Goal: Complete application form

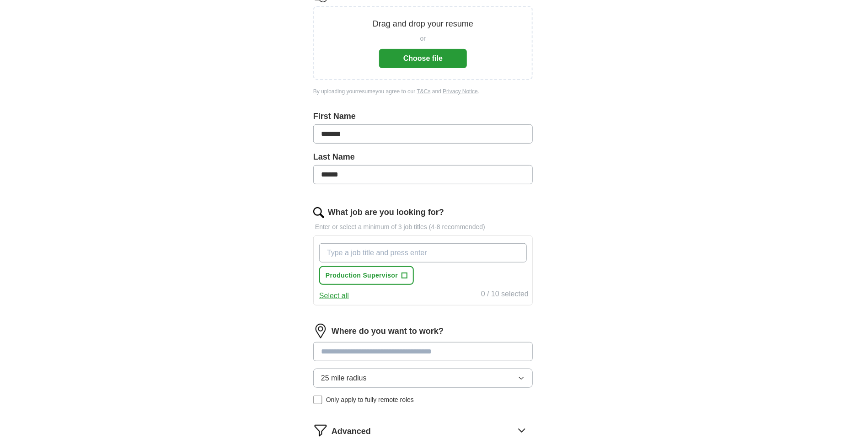
scroll to position [46, 0]
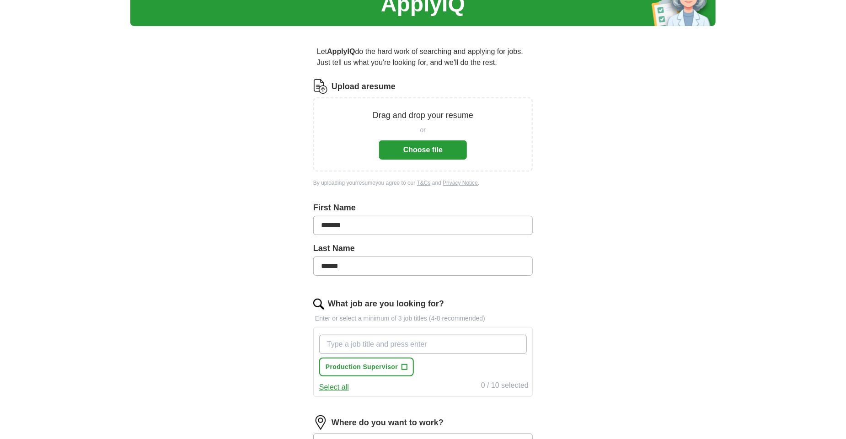
click at [426, 154] on button "Choose file" at bounding box center [423, 149] width 88 height 19
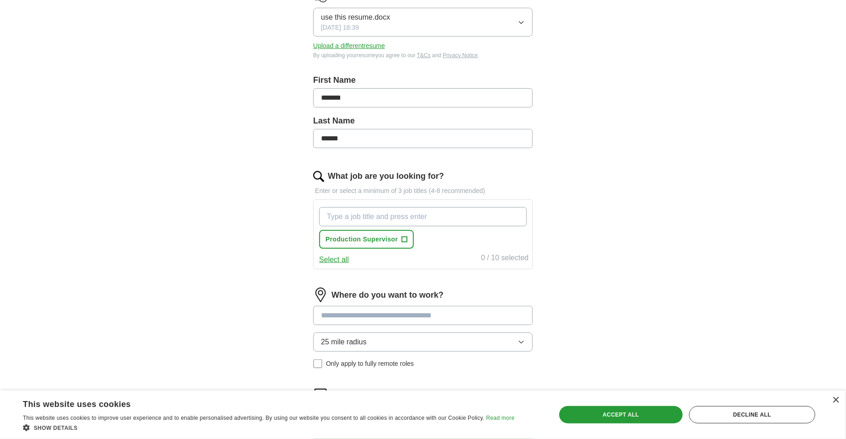
scroll to position [229, 0]
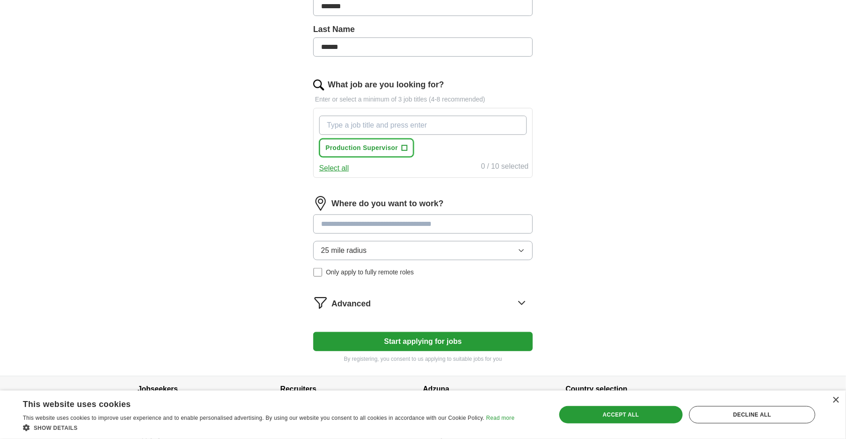
click at [402, 145] on span "+" at bounding box center [404, 147] width 5 height 7
click at [361, 127] on input "What job are you looking for?" at bounding box center [423, 125] width 208 height 19
type input "Warehouse Manager"
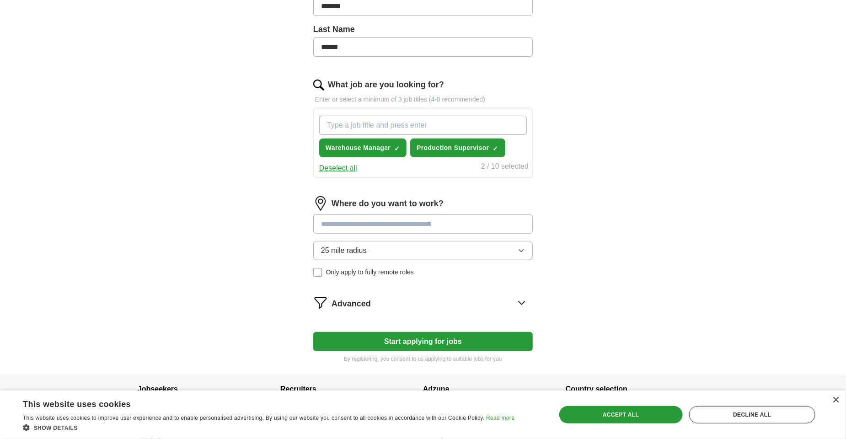
click at [520, 250] on div "Where do you want to work? 25 mile radius Only apply to fully remote roles" at bounding box center [422, 240] width 219 height 88
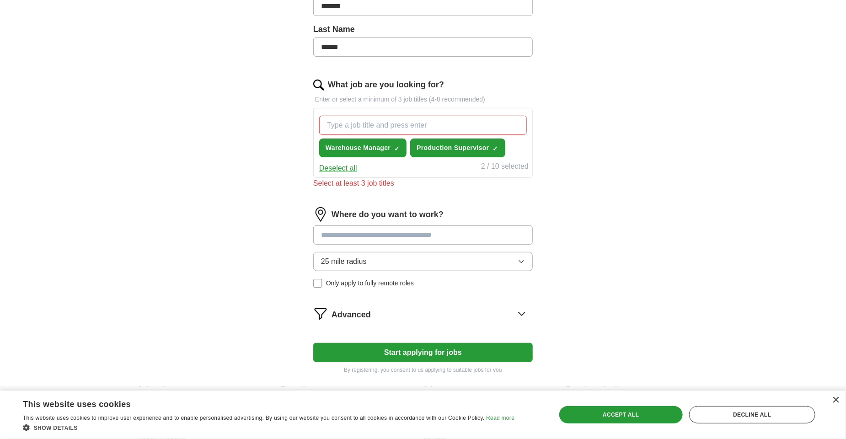
click at [412, 122] on input "What job are you looking for?" at bounding box center [423, 125] width 208 height 19
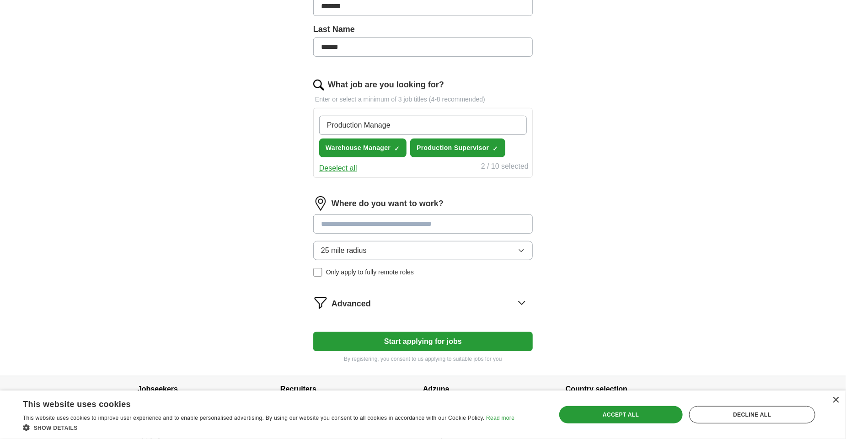
type input "Production Manager"
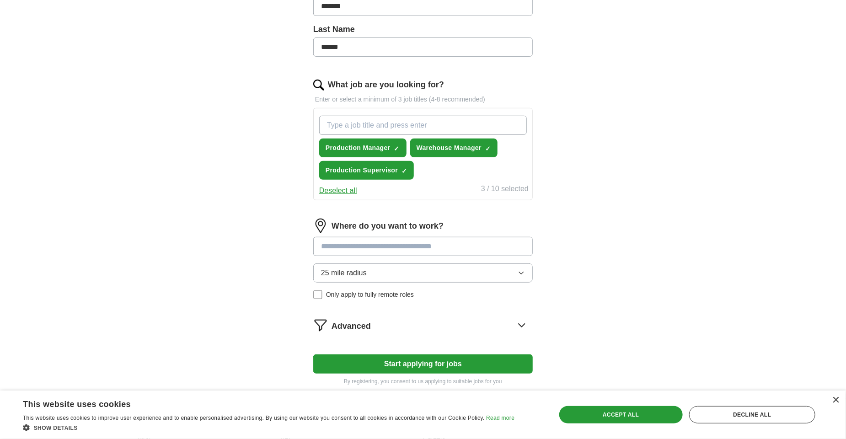
click at [455, 249] on input at bounding box center [422, 246] width 219 height 19
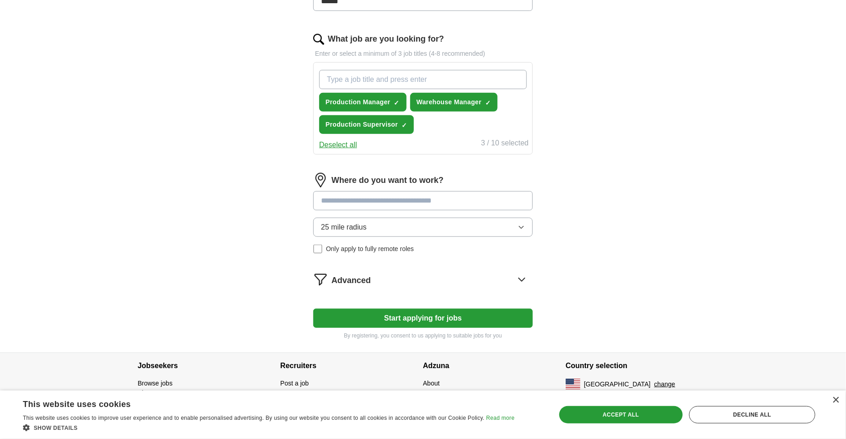
scroll to position [279, 0]
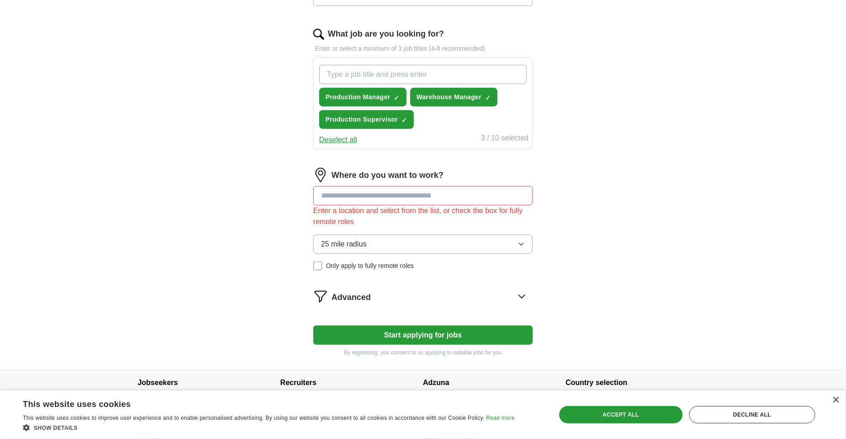
click at [429, 311] on form "Select a resume use this resume.docx [DATE] 18:39 Upload a different resume By …" at bounding box center [422, 101] width 219 height 511
click at [338, 200] on input at bounding box center [422, 195] width 219 height 19
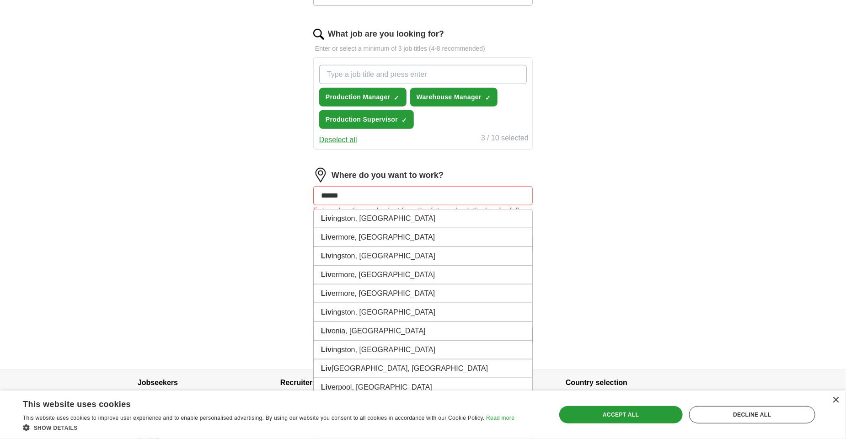
type input "*******"
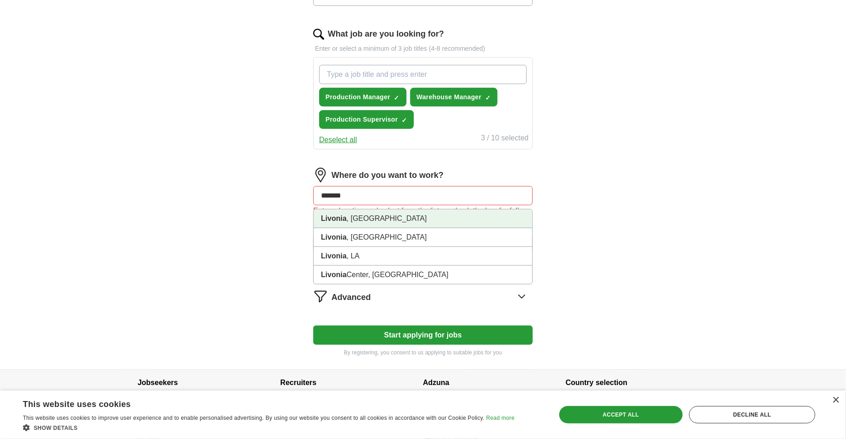
click at [341, 221] on li "[GEOGRAPHIC_DATA] , [GEOGRAPHIC_DATA]" at bounding box center [423, 218] width 218 height 19
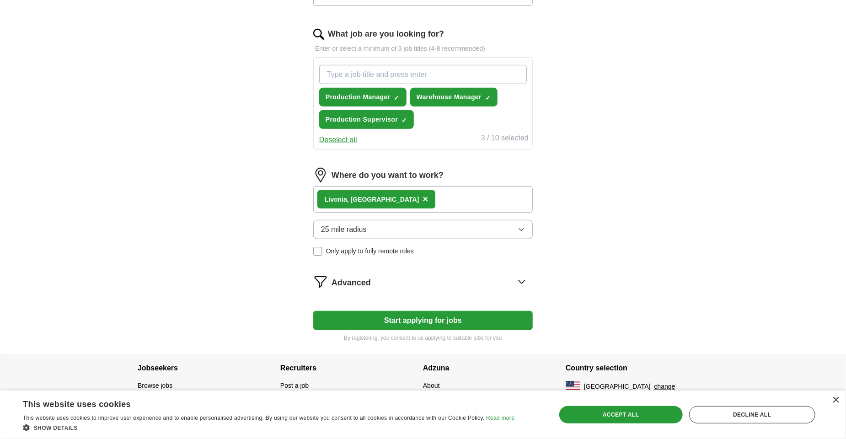
click at [411, 322] on button "Start applying for jobs" at bounding box center [422, 320] width 219 height 19
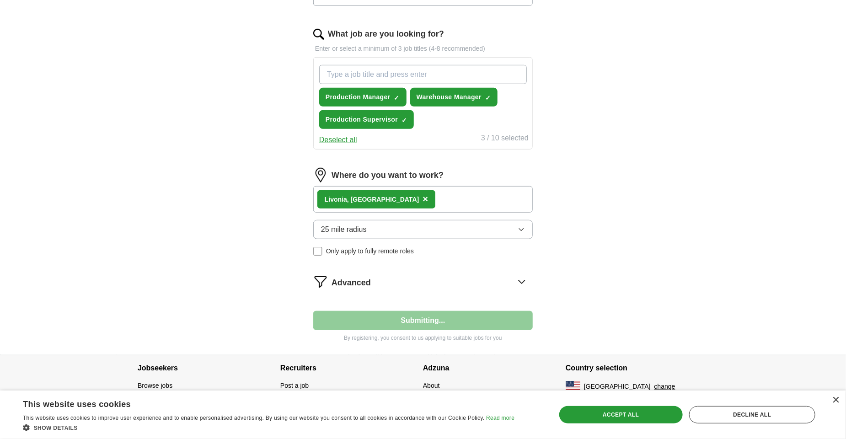
scroll to position [0, 0]
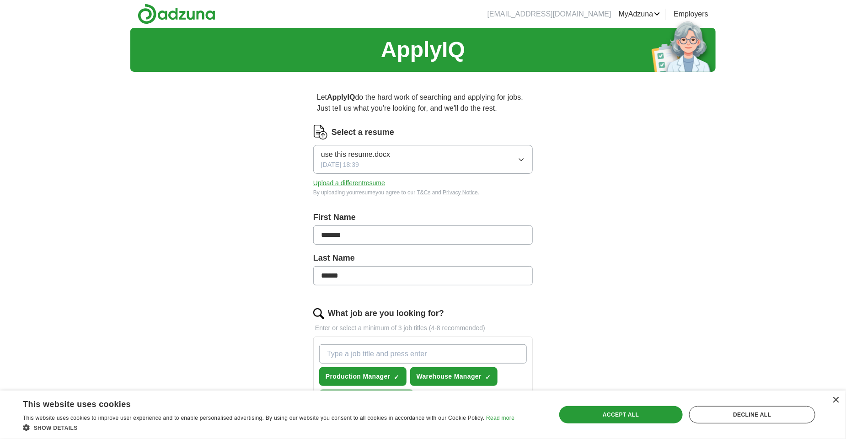
select select "**"
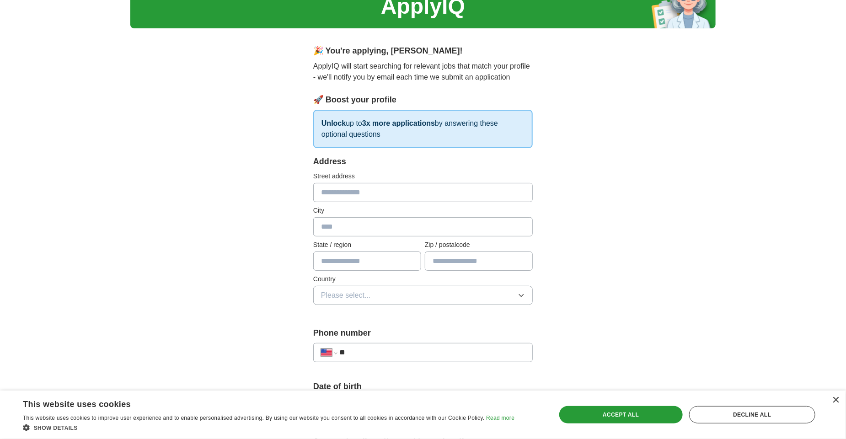
scroll to position [272, 0]
